Goal: Use online tool/utility: Utilize a website feature to perform a specific function

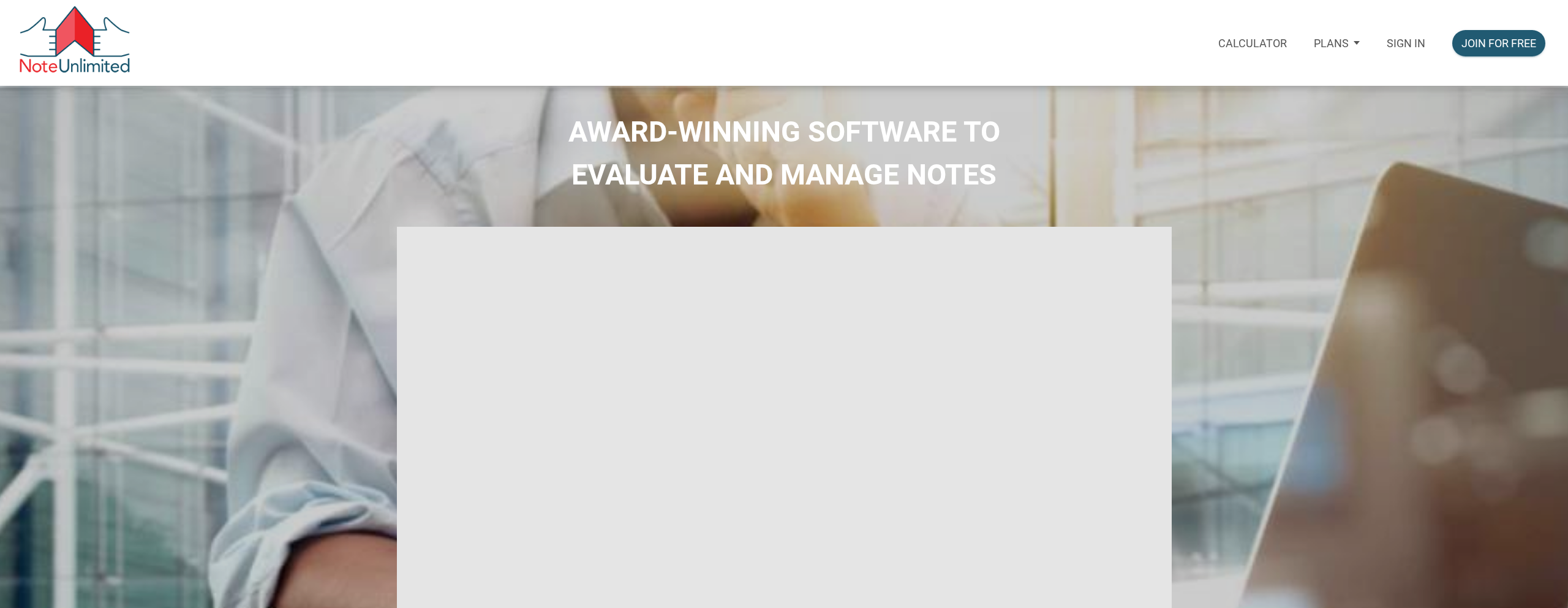
select select
type input "Introduction to new features"
select select
click at [1245, 41] on p "Calculator" at bounding box center [1243, 43] width 68 height 13
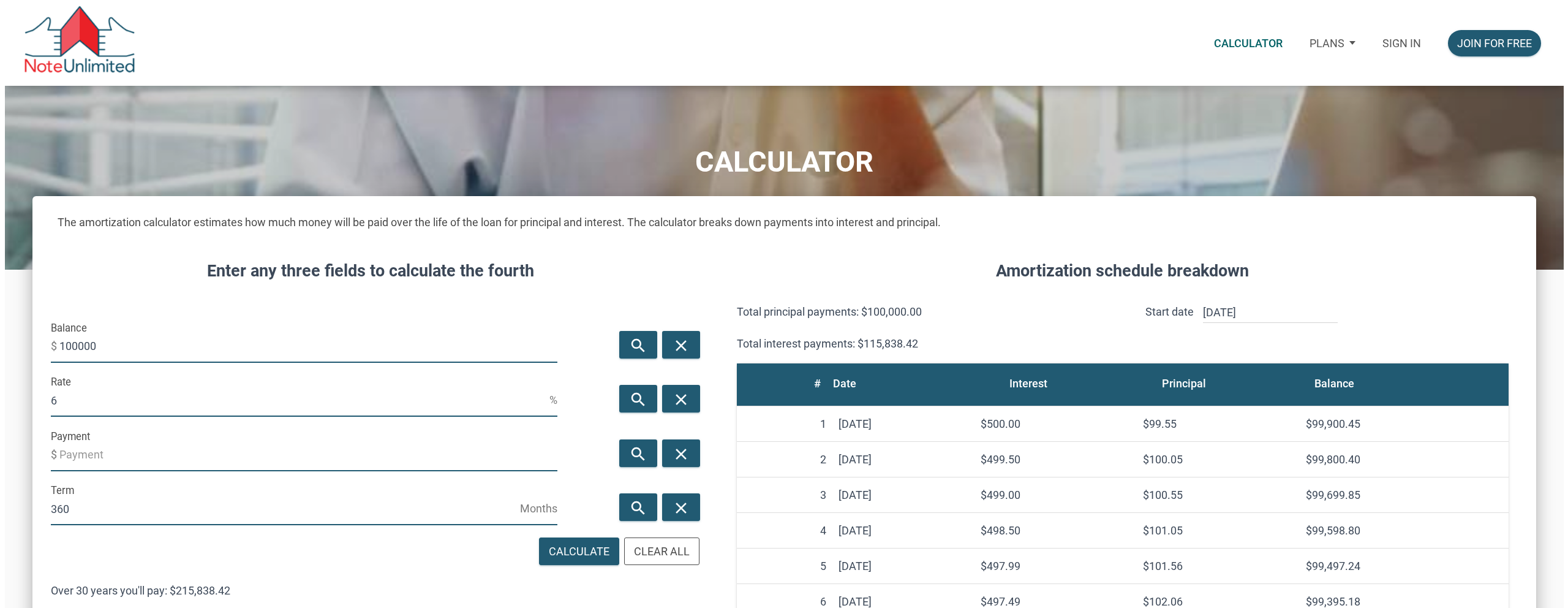
scroll to position [878, 1503]
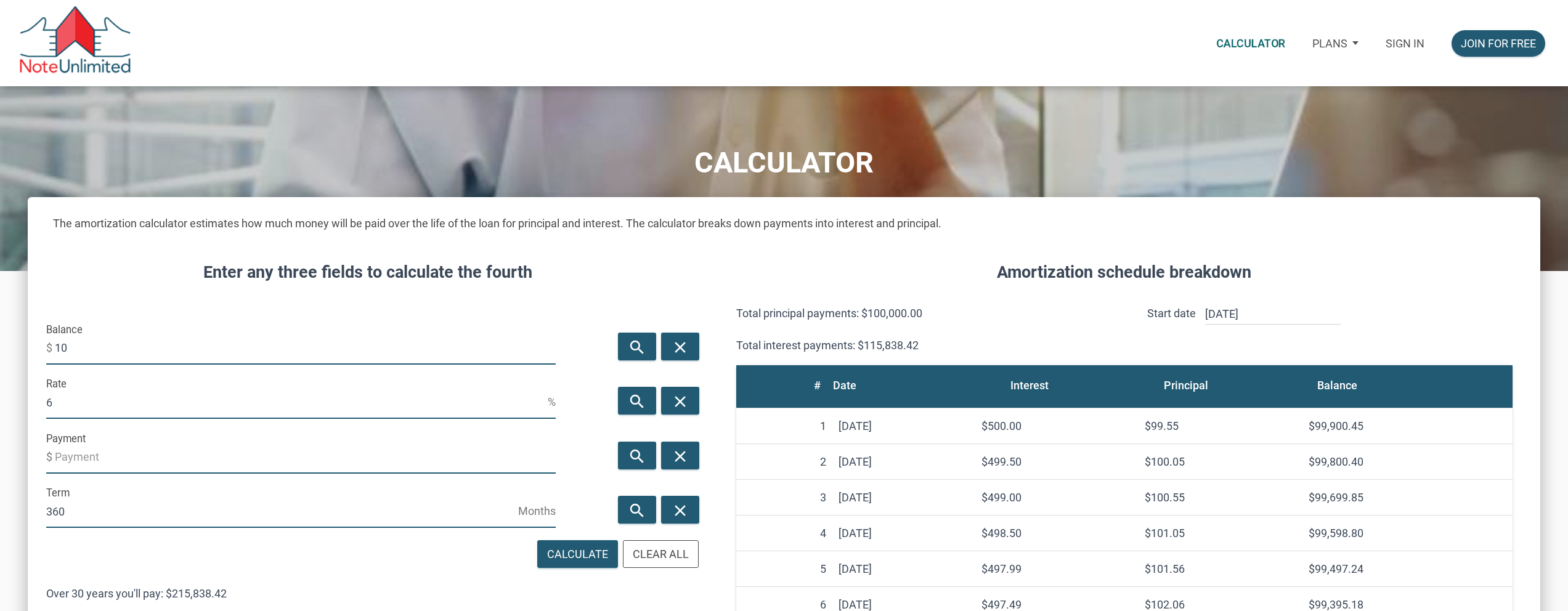
type input "1"
type input "320000"
click at [273, 409] on input "6" at bounding box center [297, 401] width 501 height 33
type input "0"
click at [74, 459] on input "Payment" at bounding box center [306, 456] width 501 height 33
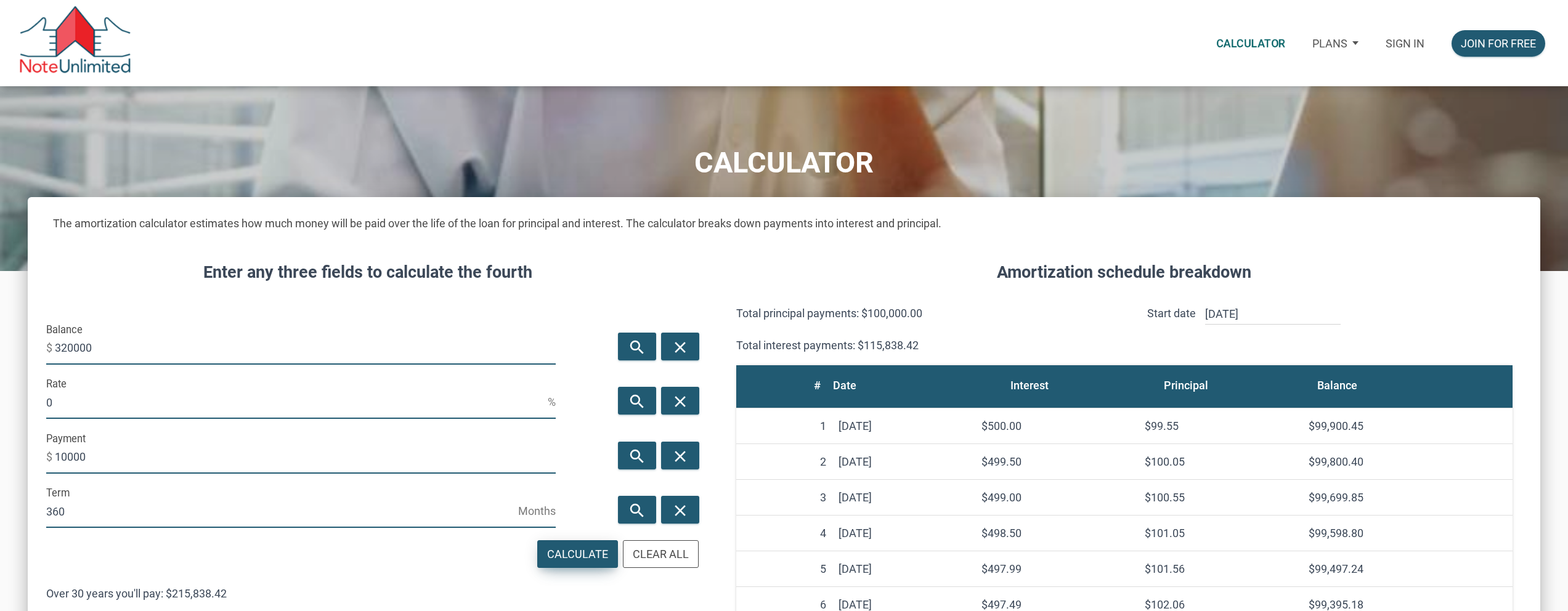
type input "-10000"
click at [575, 554] on div "Calculate" at bounding box center [577, 554] width 61 height 16
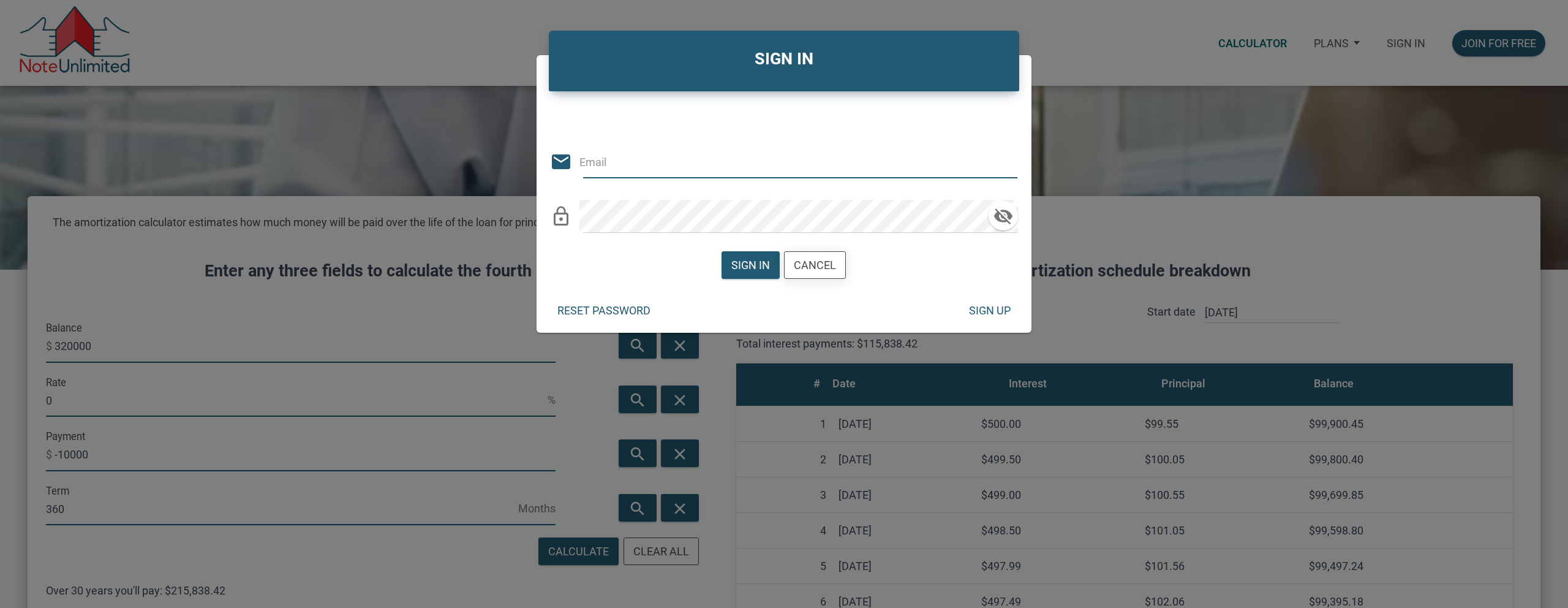
click at [823, 266] on div "Cancel" at bounding box center [815, 264] width 42 height 16
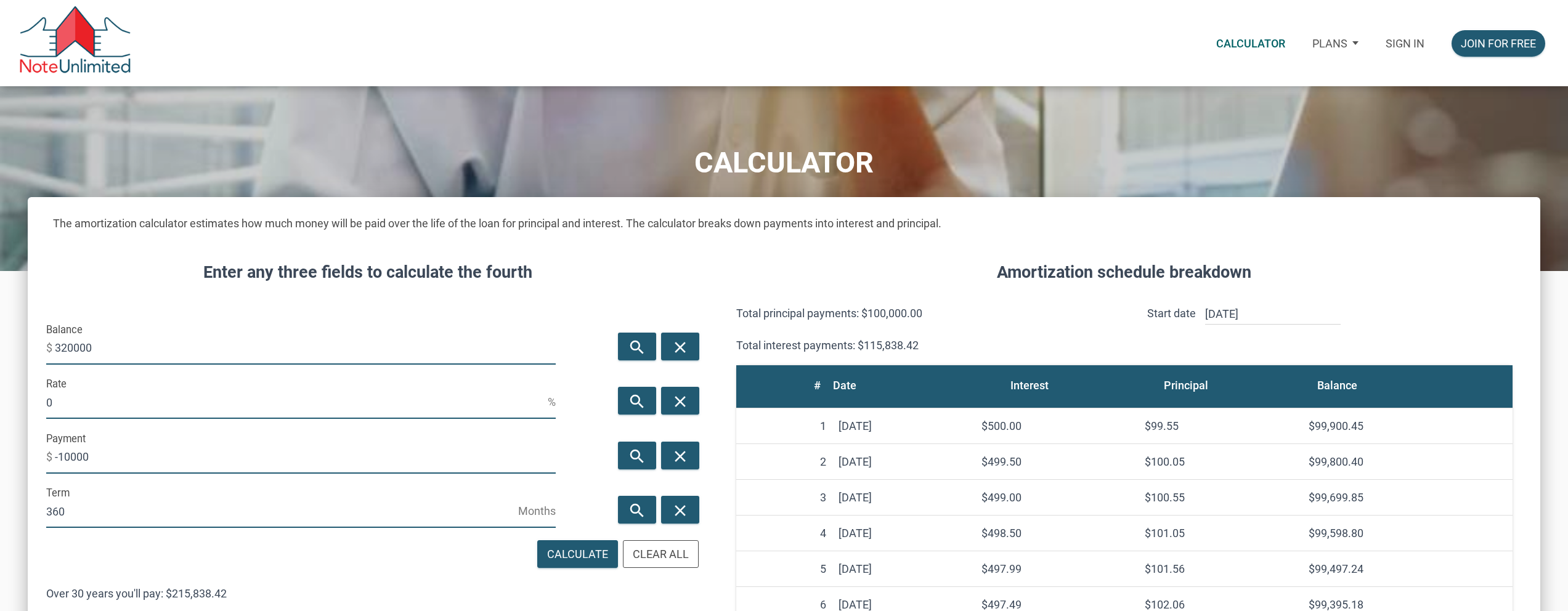
scroll to position [614780, 614438]
